Goal: Communication & Community: Participate in discussion

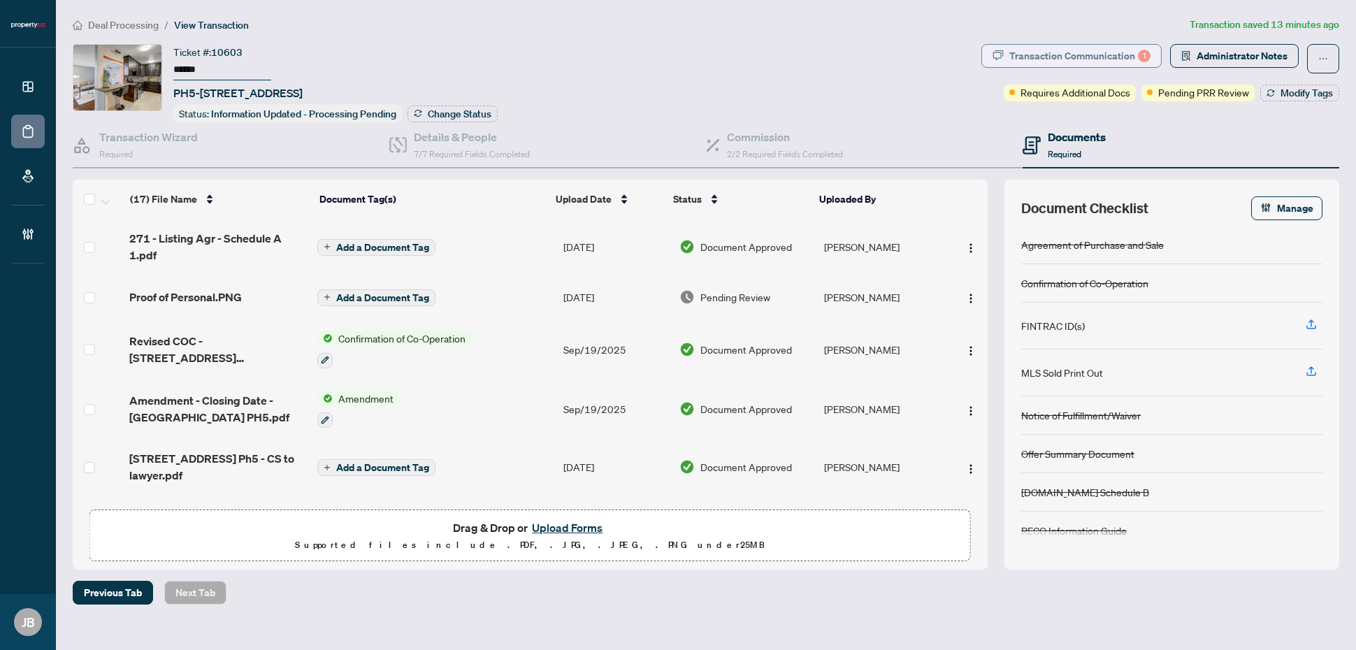
click at [1110, 56] on div "Transaction Communication 1" at bounding box center [1079, 56] width 141 height 22
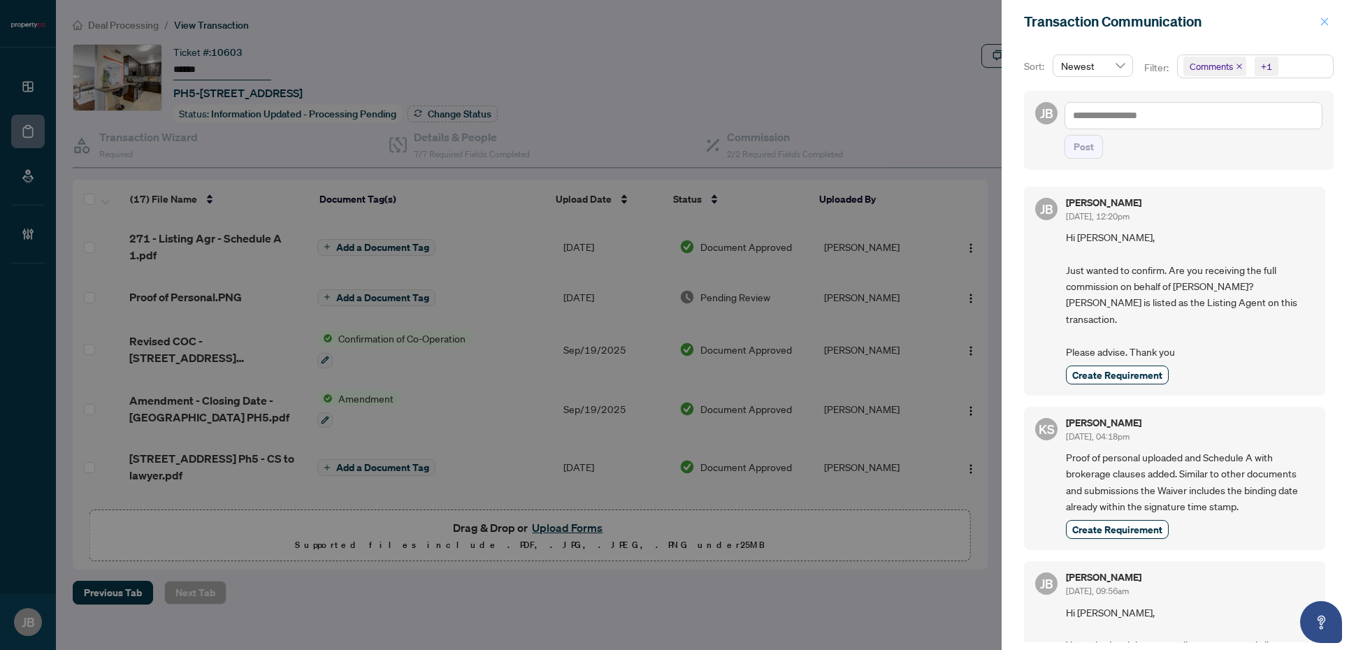
click at [1322, 17] on icon "close" at bounding box center [1324, 22] width 10 height 10
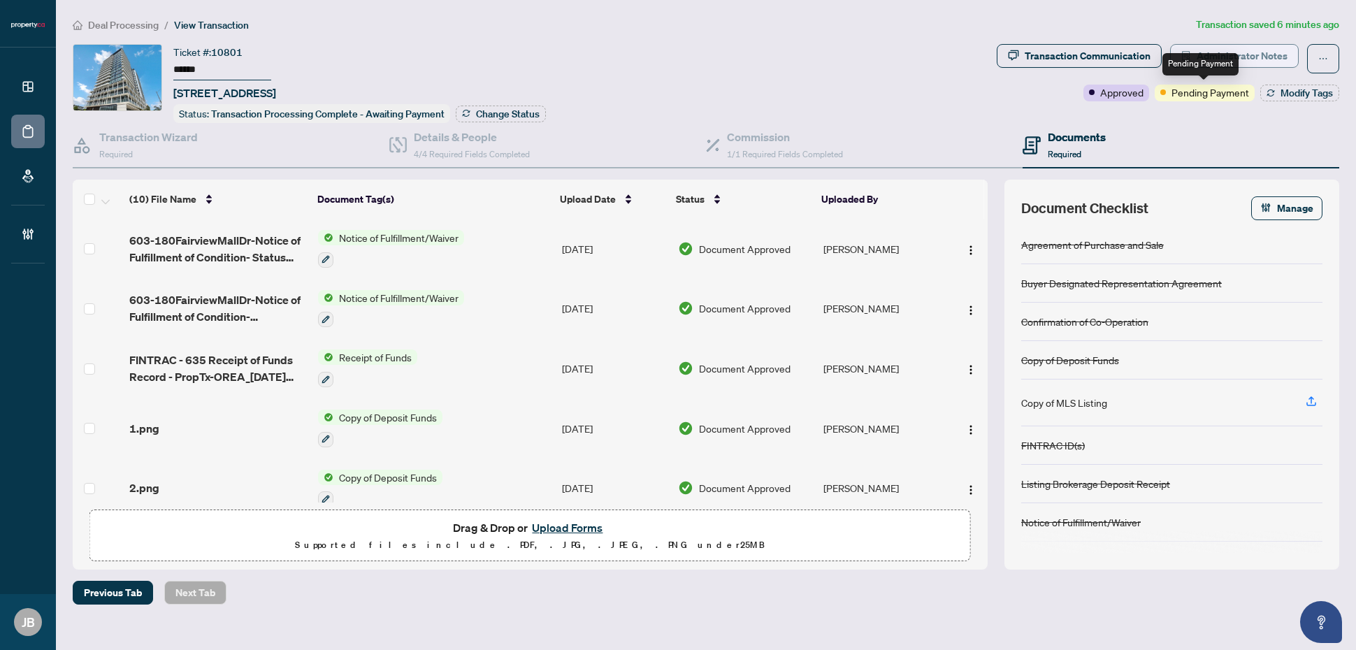
drag, startPoint x: 1234, startPoint y: 57, endPoint x: 1275, endPoint y: 57, distance: 41.2
click at [1234, 57] on div "Pending Payment" at bounding box center [1200, 64] width 76 height 22
click at [1272, 53] on span "Administrator Notes" at bounding box center [1241, 56] width 91 height 22
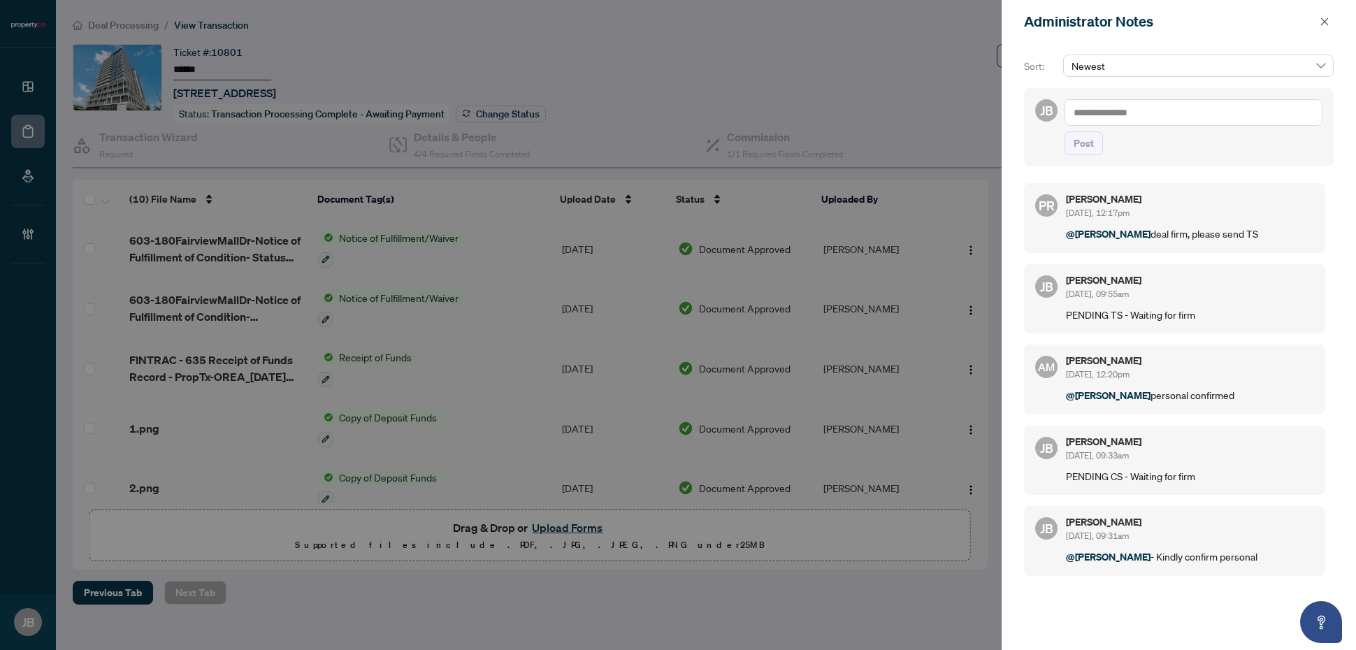
click at [1193, 116] on textarea at bounding box center [1193, 112] width 258 height 27
type textarea "*******"
drag, startPoint x: 1080, startPoint y: 142, endPoint x: 1332, endPoint y: 145, distance: 251.6
click at [1080, 141] on span "Post" at bounding box center [1083, 143] width 20 height 22
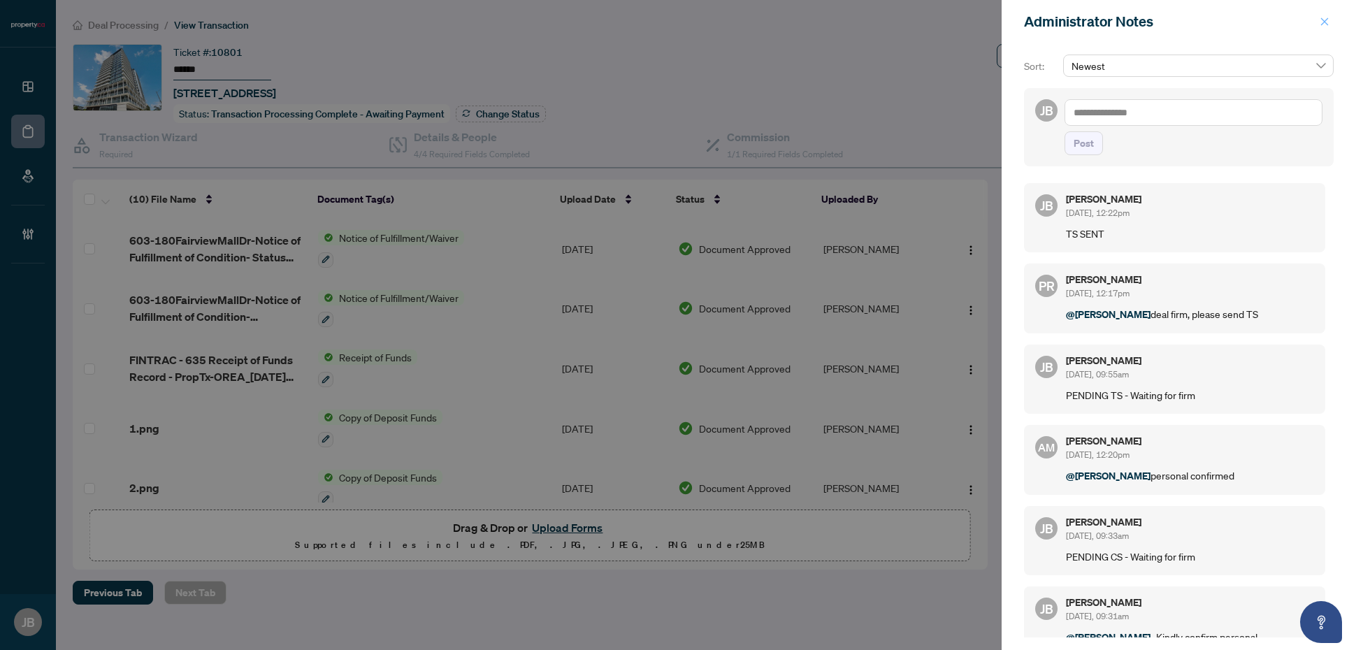
click at [1321, 18] on icon "close" at bounding box center [1325, 21] width 8 height 8
